Goal: Task Accomplishment & Management: Complete application form

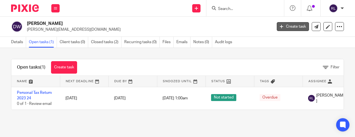
click at [294, 27] on link "Create task" at bounding box center [292, 26] width 32 height 9
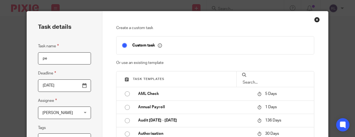
type input "p"
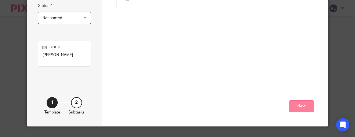
scroll to position [149, 0]
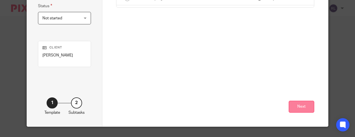
type input "Personal Tax Return 2024 25"
click at [296, 106] on button "Next" at bounding box center [300, 107] width 25 height 12
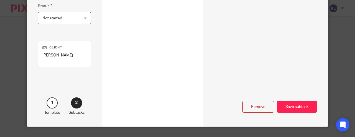
click at [296, 106] on div "Save subtask" at bounding box center [296, 107] width 40 height 12
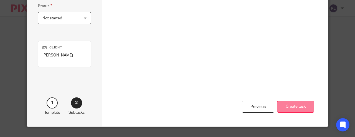
click at [293, 106] on button "Create task" at bounding box center [295, 107] width 37 height 12
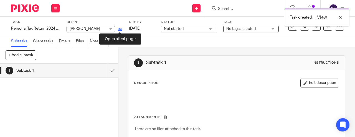
click at [122, 27] on icon at bounding box center [120, 29] width 4 height 4
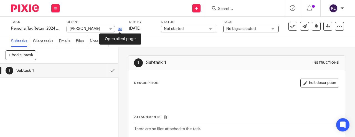
click at [121, 28] on icon at bounding box center [120, 29] width 4 height 4
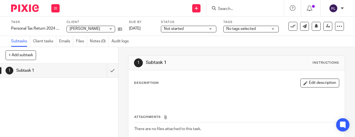
click at [225, 9] on input "Search" at bounding box center [242, 9] width 50 height 5
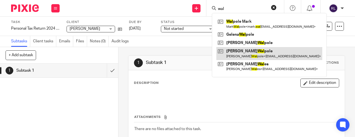
type input "wal"
click at [236, 54] on link at bounding box center [269, 53] width 106 height 13
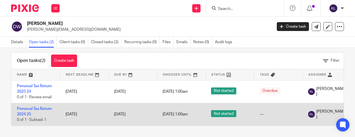
scroll to position [7, 0]
click at [32, 111] on td "Personal Tax Return 2024 25 0 of 1 · Subtask 1" at bounding box center [35, 114] width 48 height 23
click at [19, 109] on link "Personal Tax Return 2024 25" at bounding box center [34, 111] width 35 height 9
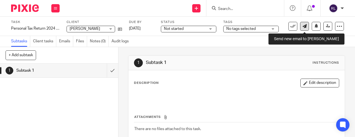
click at [302, 27] on icon at bounding box center [304, 26] width 4 height 4
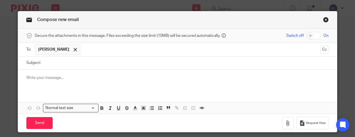
click at [62, 64] on input "Subject:" at bounding box center [185, 63] width 285 height 12
type input "Personal Tax Return 2024 25 [PERSON_NAME]"
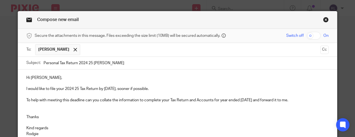
click at [40, 78] on p "Hi Anita," at bounding box center [177, 78] width 302 height 6
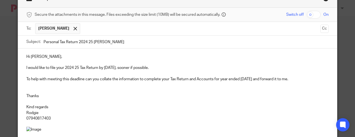
scroll to position [22, 0]
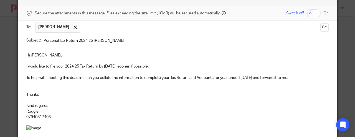
click at [308, 77] on p "To help with meeting this deadline can you collate the information to complete …" at bounding box center [177, 78] width 302 height 6
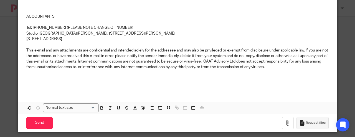
scroll to position [166, 0]
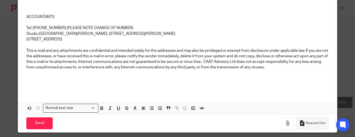
click at [309, 121] on span "Request files" at bounding box center [316, 123] width 20 height 4
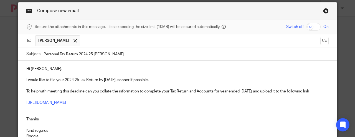
scroll to position [23, 0]
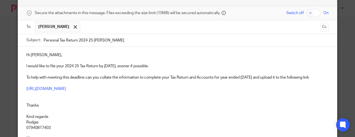
click at [94, 76] on p "To help with meeting this deadline can you collate the information to complete …" at bounding box center [177, 78] width 302 height 6
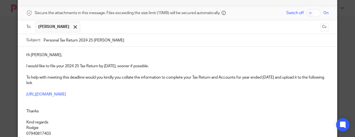
click at [124, 76] on p "To help with meeting this deadline would you kindly you collate the information…" at bounding box center [177, 80] width 302 height 11
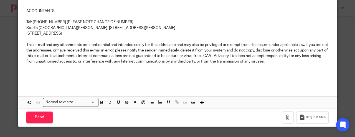
scroll to position [172, 0]
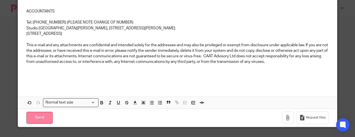
click at [45, 115] on input "Send" at bounding box center [39, 118] width 26 height 12
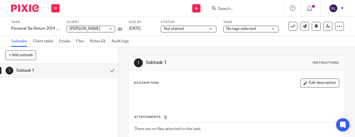
click at [219, 12] on div at bounding box center [245, 8] width 78 height 16
click at [220, 10] on input "Search" at bounding box center [242, 9] width 50 height 5
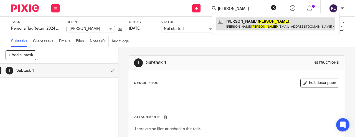
type input "jenson"
click at [250, 23] on link at bounding box center [275, 23] width 119 height 13
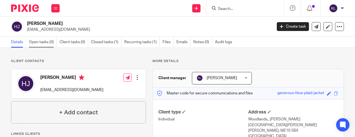
click at [45, 42] on link "Open tasks (0)" at bounding box center [43, 42] width 28 height 11
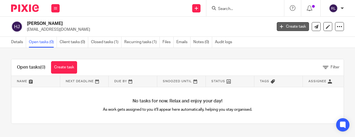
click at [299, 25] on link "Create task" at bounding box center [292, 26] width 32 height 9
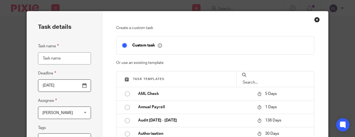
click at [53, 59] on input "Task name" at bounding box center [64, 58] width 53 height 12
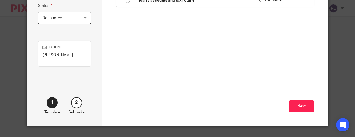
scroll to position [149, 0]
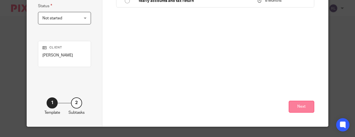
type input "Personal Tax Return 2024 25"
click at [299, 108] on button "Next" at bounding box center [300, 107] width 25 height 12
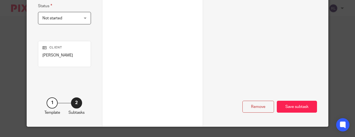
click at [299, 108] on div "Save subtask" at bounding box center [296, 107] width 40 height 12
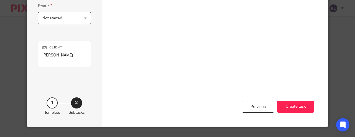
click at [299, 108] on button "Create task" at bounding box center [295, 107] width 37 height 12
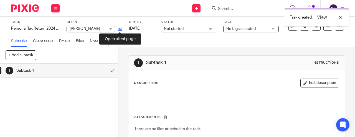
click at [121, 27] on icon at bounding box center [120, 29] width 4 height 4
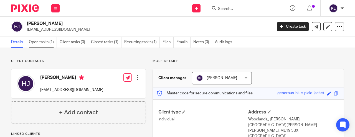
click at [48, 42] on link "Open tasks (1)" at bounding box center [43, 42] width 28 height 11
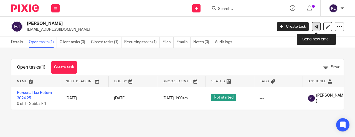
click at [317, 25] on icon at bounding box center [316, 27] width 4 height 4
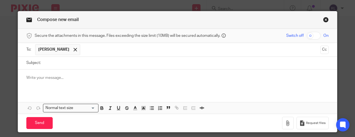
click at [60, 64] on input "Subject:" at bounding box center [185, 63] width 285 height 12
type input "Personal Tax Return 2024 25 [PERSON_NAME]"
click at [26, 77] on div at bounding box center [177, 81] width 319 height 22
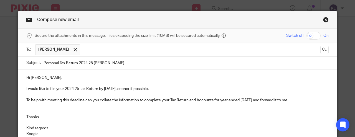
click at [40, 78] on p "Hi [PERSON_NAME]," at bounding box center [177, 78] width 302 height 6
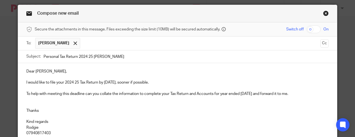
click at [93, 93] on p "To help with meeting this deadline can you collate the information to complete …" at bounding box center [177, 94] width 302 height 6
click at [107, 95] on p "To help with meeting this deadline would you collate the information to complet…" at bounding box center [177, 94] width 302 height 6
click at [324, 93] on p "To help with meeting this deadline would you kindly collate the information to …" at bounding box center [177, 94] width 302 height 6
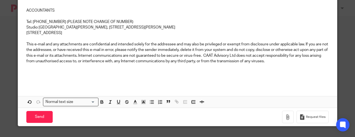
scroll to position [161, 0]
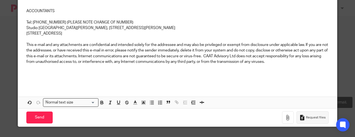
click at [314, 114] on button "Request files" at bounding box center [312, 117] width 32 height 12
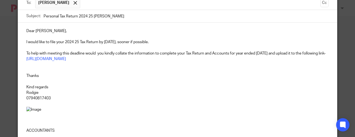
scroll to position [57, 0]
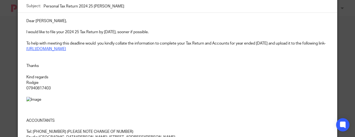
click at [52, 48] on link "[URL][DOMAIN_NAME]" at bounding box center [46, 49] width 40 height 4
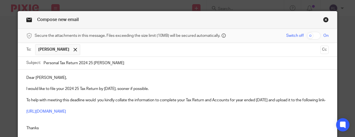
scroll to position [11, 0]
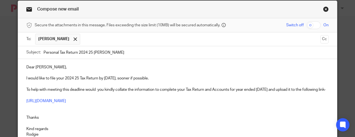
click at [98, 88] on p "To help with meeting this deadline would you kindly collate the information to …" at bounding box center [177, 90] width 302 height 6
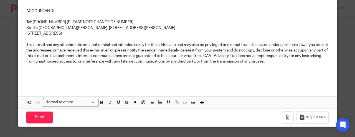
scroll to position [172, 0]
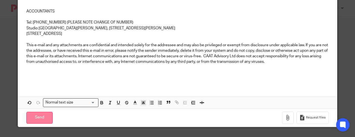
click at [45, 117] on input "Send" at bounding box center [39, 118] width 26 height 12
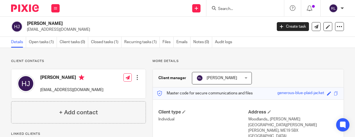
scroll to position [13, 0]
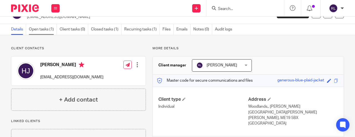
click at [43, 30] on link "Open tasks (1)" at bounding box center [43, 29] width 28 height 11
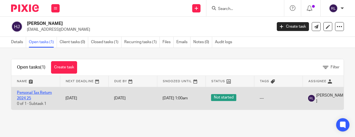
click at [26, 93] on link "Personal Tax Return 2024 25" at bounding box center [34, 95] width 35 height 9
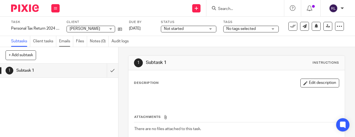
click at [68, 40] on link "Emails" at bounding box center [66, 41] width 14 height 11
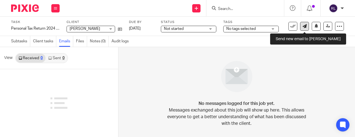
click at [303, 26] on icon at bounding box center [304, 26] width 4 height 4
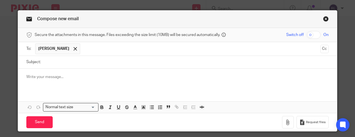
scroll to position [1, 0]
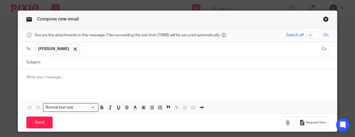
click at [326, 18] on link "Close this dialog window" at bounding box center [326, 19] width 6 height 7
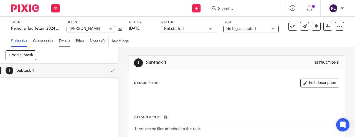
click at [63, 42] on link "Emails" at bounding box center [66, 41] width 14 height 11
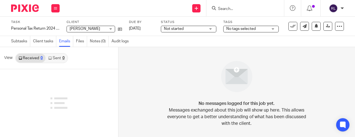
click at [57, 58] on link "Sent 0" at bounding box center [56, 58] width 22 height 9
click at [21, 42] on link "Subtasks" at bounding box center [20, 41] width 19 height 11
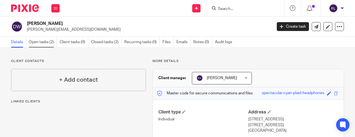
click at [42, 39] on link "Open tasks (2)" at bounding box center [43, 42] width 28 height 11
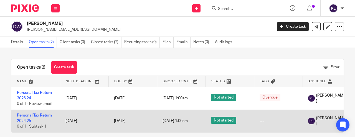
click at [34, 120] on td "Personal Tax Return 2024 25 0 of 1 · Subtask 1" at bounding box center [35, 121] width 48 height 23
click at [35, 116] on link "Personal Tax Return 2024 25" at bounding box center [34, 118] width 35 height 9
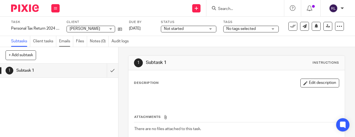
click at [67, 41] on link "Emails" at bounding box center [66, 41] width 14 height 11
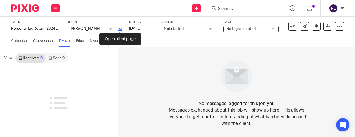
click at [119, 28] on icon at bounding box center [120, 29] width 4 height 4
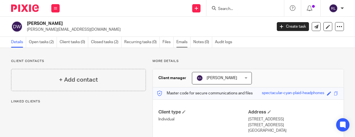
click at [181, 42] on link "Emails" at bounding box center [183, 42] width 14 height 11
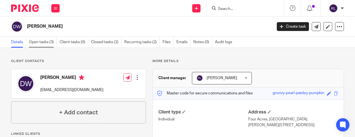
click at [48, 42] on link "Open tasks (3)" at bounding box center [43, 42] width 28 height 11
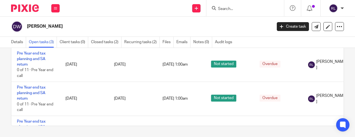
scroll to position [39, 0]
click at [294, 28] on link "Create task" at bounding box center [292, 26] width 32 height 9
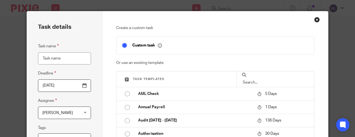
click at [59, 60] on input "Task name" at bounding box center [64, 58] width 53 height 12
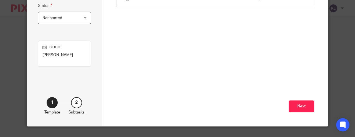
scroll to position [149, 0]
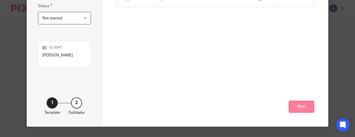
type input "Personal Tax Return 2024 25"
click at [302, 107] on button "Next" at bounding box center [300, 107] width 25 height 12
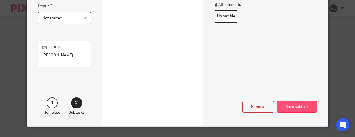
click at [302, 107] on div "Save subtask" at bounding box center [296, 107] width 40 height 12
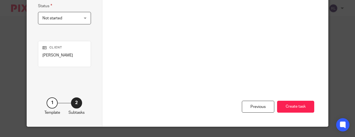
click at [302, 107] on button "Create task" at bounding box center [295, 107] width 37 height 12
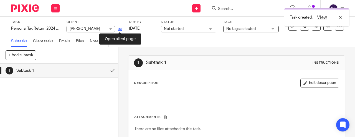
click at [120, 30] on icon at bounding box center [120, 29] width 4 height 4
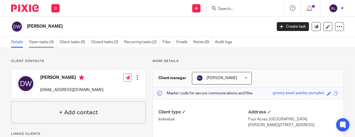
click at [40, 38] on link "Open tasks (4)" at bounding box center [43, 42] width 28 height 11
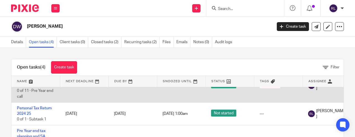
scroll to position [21, 0]
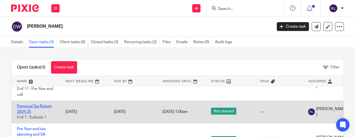
click at [34, 106] on link "Personal Tax Return 2024 25" at bounding box center [34, 108] width 35 height 9
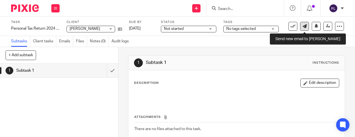
click at [304, 27] on icon at bounding box center [304, 26] width 4 height 4
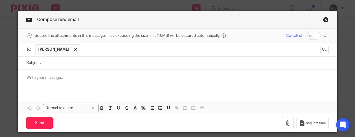
click at [53, 65] on input "Subject:" at bounding box center [185, 63] width 285 height 12
type input "Personal Tax Return -2024 25"
click at [29, 77] on p at bounding box center [177, 78] width 302 height 6
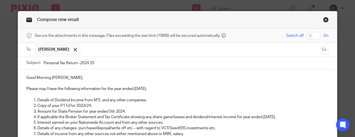
click at [54, 78] on p "Good Morning David," at bounding box center [177, 78] width 302 height 6
click at [58, 77] on p "Hi David," at bounding box center [177, 78] width 302 height 6
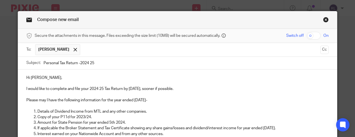
click at [27, 99] on p "Please may I have the following information for the year ended 5th April 2024-" at bounding box center [177, 101] width 302 height 6
click at [48, 100] on p "To this end Please may I have the following information for the year ended 5th …" at bounding box center [177, 101] width 302 height 6
click at [181, 100] on p "To this end please may I have the following information for the year ended 5th …" at bounding box center [177, 101] width 302 height 6
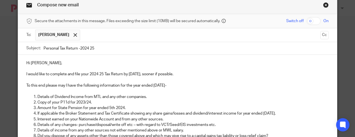
click at [93, 102] on p "Copy of your P11d for 2023/24." at bounding box center [182, 103] width 291 height 6
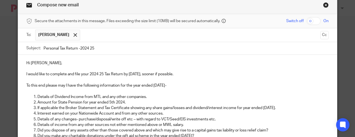
click at [126, 102] on p "Amount for State Pension for year ended 5th 2024." at bounding box center [182, 103] width 291 height 6
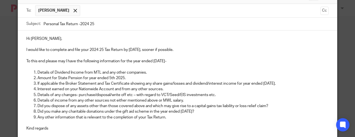
click at [292, 84] on p "If applicable the Broker Statement and Tax Certificate showing any share gains/…" at bounding box center [182, 84] width 291 height 6
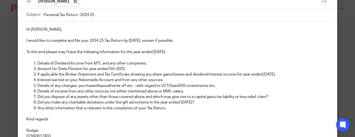
scroll to position [49, 0]
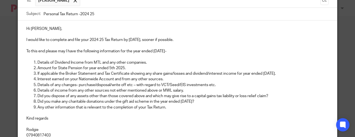
click at [209, 101] on p "Did you make any charitable donations under the gift aid scheme in the year end…" at bounding box center [182, 102] width 291 height 6
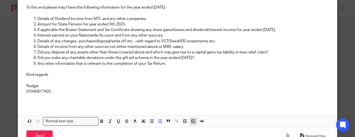
scroll to position [76, 0]
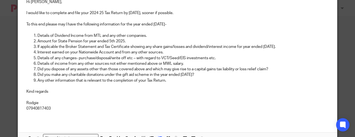
click at [176, 80] on p "Any other information that is relevant to the completion of your Tax Return." at bounding box center [182, 81] width 291 height 6
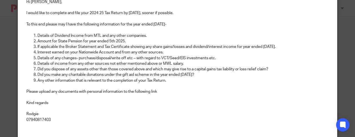
click at [26, 90] on div "Hi David, I would like to complete and file your 2024 25 Tax Return by 30th Sep…" at bounding box center [177, 63] width 319 height 139
click at [68, 91] on p "For security purposes Please upload any documents with personal information to …" at bounding box center [177, 92] width 302 height 6
click at [209, 91] on p "For security purposes please upload any documents with personal information to …" at bounding box center [177, 92] width 302 height 6
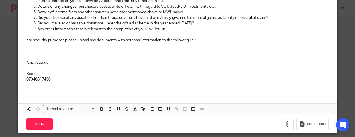
scroll to position [127, 0]
click at [307, 122] on span "Request files" at bounding box center [316, 124] width 20 height 4
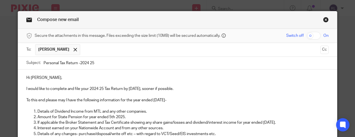
scroll to position [0, 0]
click at [112, 60] on input "Personal Tax Return -2024 25" at bounding box center [185, 63] width 285 height 12
click at [104, 65] on input "Personal Tax Return -2024 25" at bounding box center [185, 63] width 285 height 12
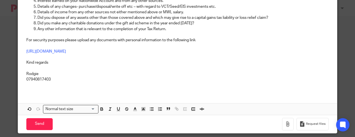
scroll to position [127, 0]
type input "Personal Tax Return -2024 25 Walpole David"
click at [45, 119] on input "Send" at bounding box center [39, 125] width 26 height 12
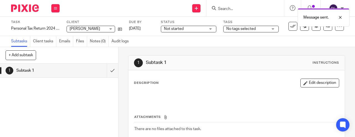
click at [221, 10] on div "Message sent." at bounding box center [263, 16] width 172 height 21
click at [226, 7] on div "Message sent." at bounding box center [263, 16] width 172 height 21
click at [231, 8] on div "Message sent." at bounding box center [263, 16] width 172 height 21
click at [233, 8] on input "Search" at bounding box center [242, 9] width 50 height 5
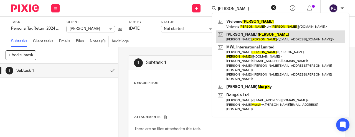
type input "murch"
click at [240, 37] on link at bounding box center [280, 36] width 129 height 13
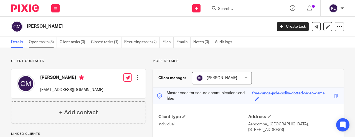
click at [49, 42] on link "Open tasks (3)" at bounding box center [43, 42] width 28 height 11
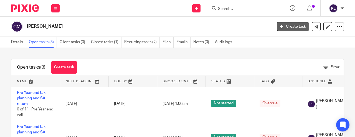
click at [294, 28] on link "Create task" at bounding box center [292, 26] width 32 height 9
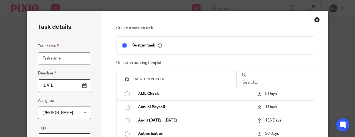
click at [51, 57] on input "Task name" at bounding box center [64, 58] width 53 height 12
type input "p"
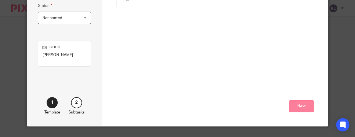
scroll to position [149, 0]
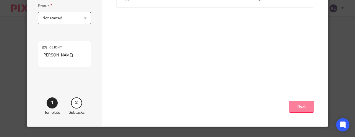
type input "Personal Tax Return 2024 25"
click at [299, 103] on button "Next" at bounding box center [300, 107] width 25 height 12
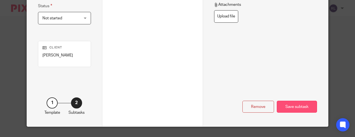
click at [295, 107] on div "Save subtask" at bounding box center [296, 107] width 40 height 12
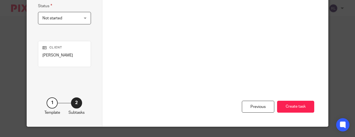
click at [295, 107] on button "Create task" at bounding box center [295, 107] width 37 height 12
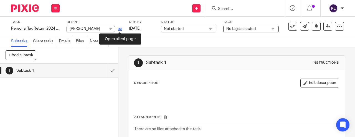
click at [119, 28] on icon at bounding box center [120, 29] width 4 height 4
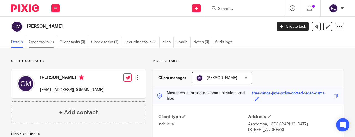
click at [45, 40] on link "Open tasks (4)" at bounding box center [43, 42] width 28 height 11
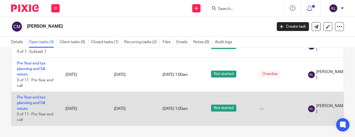
scroll to position [20, 0]
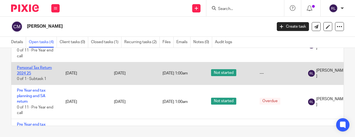
click at [31, 66] on link "Personal Tax Return 2024 25" at bounding box center [34, 70] width 35 height 9
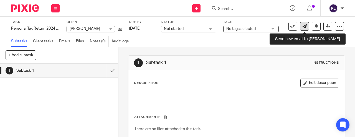
click at [305, 24] on icon at bounding box center [304, 26] width 4 height 4
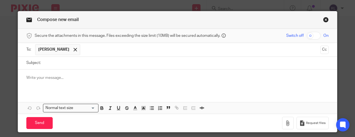
click at [61, 49] on span "[PERSON_NAME]" at bounding box center [53, 50] width 31 height 6
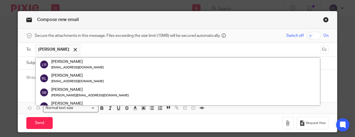
click at [61, 49] on span "[PERSON_NAME]" at bounding box center [53, 50] width 31 height 6
click at [103, 47] on input "text" at bounding box center [200, 49] width 235 height 11
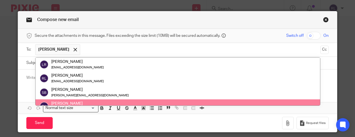
scroll to position [5, 0]
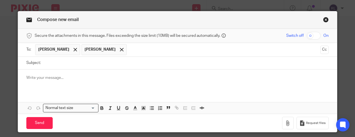
click at [128, 122] on div "Send You have unsaved changes Request files" at bounding box center [177, 123] width 319 height 18
click at [118, 47] on div at bounding box center [121, 50] width 6 height 8
click at [53, 48] on span "[PERSON_NAME]" at bounding box center [53, 50] width 31 height 6
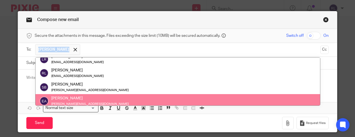
copy span "[PERSON_NAME]"
click at [97, 124] on div "Send You have unsaved changes Request files" at bounding box center [177, 123] width 319 height 18
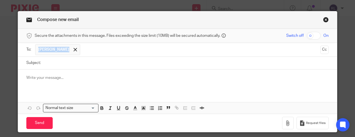
click at [62, 49] on span "[PERSON_NAME]" at bounding box center [53, 50] width 31 height 6
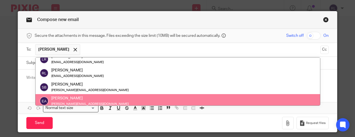
scroll to position [0, 0]
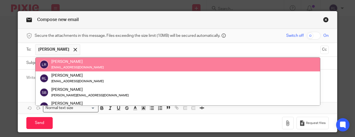
click at [95, 47] on input "text" at bounding box center [200, 49] width 235 height 11
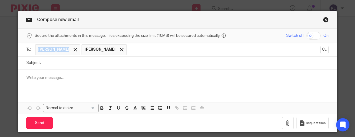
copy span "[PERSON_NAME]"
click at [32, 79] on p at bounding box center [177, 78] width 302 height 6
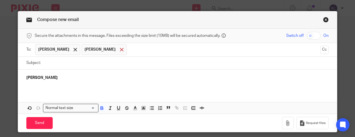
click at [118, 48] on div at bounding box center [121, 50] width 6 height 8
click at [58, 76] on p "[PERSON_NAME]" at bounding box center [177, 78] width 302 height 6
drag, startPoint x: 23, startPoint y: 78, endPoint x: 66, endPoint y: 81, distance: 43.6
click at [66, 81] on div "[PERSON_NAME]" at bounding box center [177, 81] width 319 height 22
click at [73, 49] on span at bounding box center [75, 50] width 4 height 4
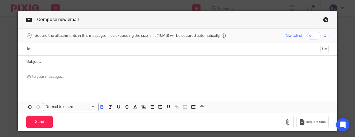
click at [324, 19] on link "Close this dialog window" at bounding box center [326, 20] width 6 height 7
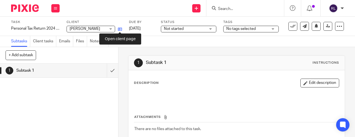
click at [120, 28] on icon at bounding box center [120, 29] width 4 height 4
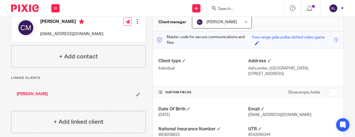
scroll to position [1, 0]
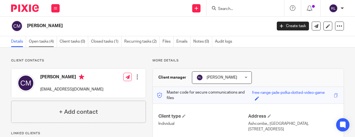
click at [47, 42] on link "Open tasks (4)" at bounding box center [43, 41] width 28 height 11
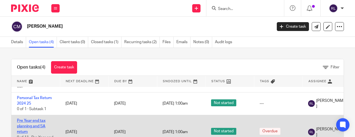
scroll to position [28, 0]
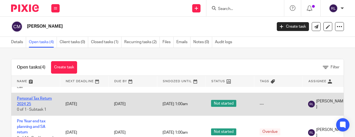
click at [25, 102] on link "Personal Tax Return 2024 25" at bounding box center [34, 101] width 35 height 9
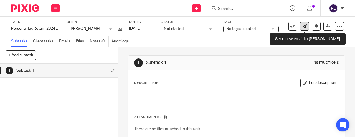
click at [305, 25] on icon at bounding box center [304, 26] width 4 height 4
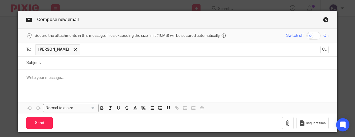
click at [49, 63] on input "Subject:" at bounding box center [185, 63] width 285 height 12
type input "Personal Tax Return 2024 25 [PERSON_NAME]"
click at [27, 78] on p at bounding box center [177, 78] width 302 height 6
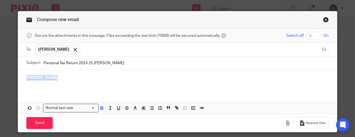
drag, startPoint x: 25, startPoint y: 76, endPoint x: 80, endPoint y: 77, distance: 54.3
click at [80, 77] on div "[PERSON_NAME]" at bounding box center [177, 81] width 319 height 22
paste div
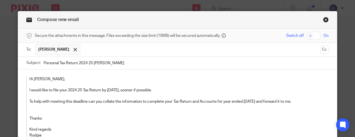
click at [40, 79] on p "Hi Kim," at bounding box center [173, 79] width 288 height 6
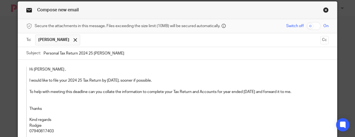
click at [105, 92] on p "To help with meeting this deadline can you collate the information to complete …" at bounding box center [173, 92] width 288 height 6
click at [126, 89] on p "To help with meeting this deadline can you start collate the information to com…" at bounding box center [173, 92] width 288 height 6
click at [208, 93] on p "To help with meeting this deadline can you start collating the information to c…" at bounding box center [173, 92] width 288 height 6
click at [180, 92] on p "To help with meeting this deadline can you start collating the information to c…" at bounding box center [173, 92] width 288 height 6
click at [185, 91] on p "To help with meeting this deadline can you start collating the information to c…" at bounding box center [173, 92] width 288 height 6
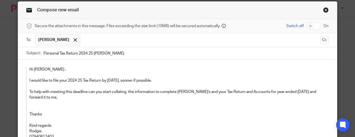
click at [260, 92] on p "To help with meeting this deadline can you start collating the information to c…" at bounding box center [173, 94] width 288 height 11
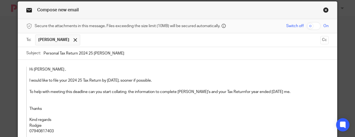
click at [234, 92] on p "To help with meeting this deadline can you start collating the information to c…" at bounding box center [173, 92] width 288 height 6
click at [240, 93] on p "To help with meeting this deadline can you start collating the information to c…" at bounding box center [173, 92] width 288 height 6
click at [302, 91] on p "To help with meeting this deadline can you start collating the information to c…" at bounding box center [173, 92] width 288 height 6
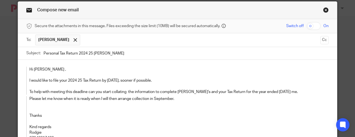
click at [97, 92] on p "To help with meeting this deadline can you start collating the information to c…" at bounding box center [173, 92] width 288 height 6
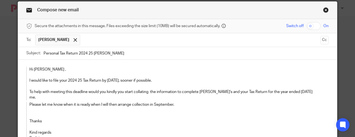
click at [127, 92] on p "To help with meeting this deadline would you kindly you start collating the inf…" at bounding box center [173, 94] width 288 height 11
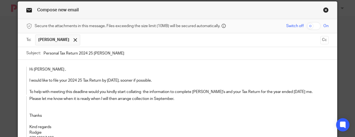
click at [195, 92] on p "To help with meeting this deadline would you kindly start collating the informa…" at bounding box center [173, 92] width 288 height 6
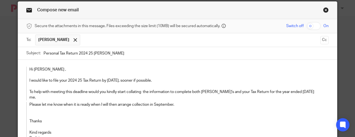
click at [45, 97] on p "To help with meeting this deadline would you kindly start collating the informa…" at bounding box center [173, 94] width 288 height 11
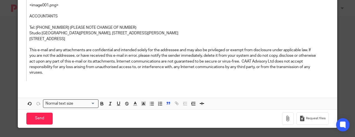
scroll to position [159, 0]
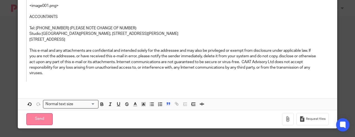
click at [36, 117] on input "Send" at bounding box center [39, 119] width 26 height 12
